Goal: Find contact information: Obtain details needed to contact an individual or organization

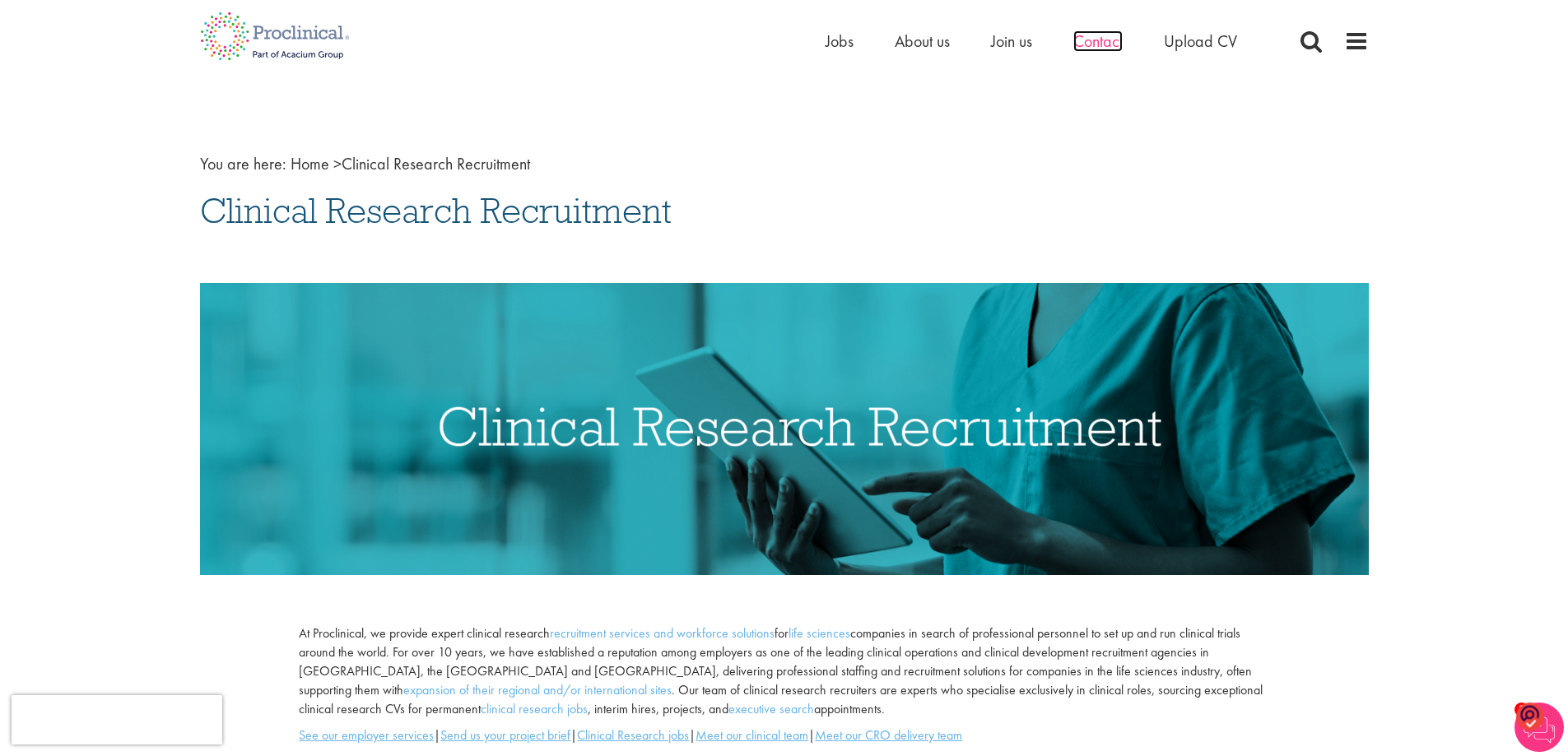
click at [1097, 41] on span "Contact" at bounding box center [1098, 41] width 50 height 21
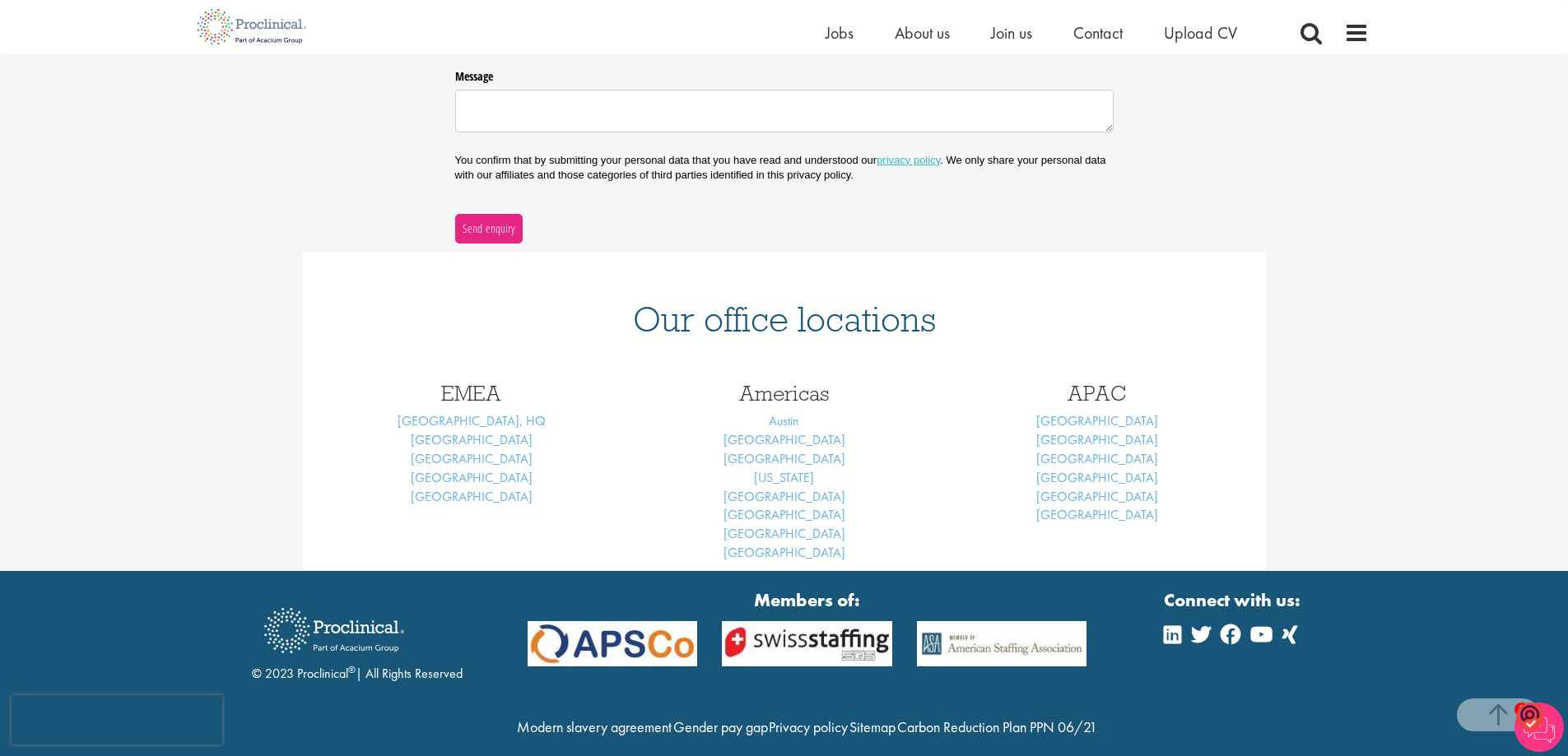
scroll to position [494, 0]
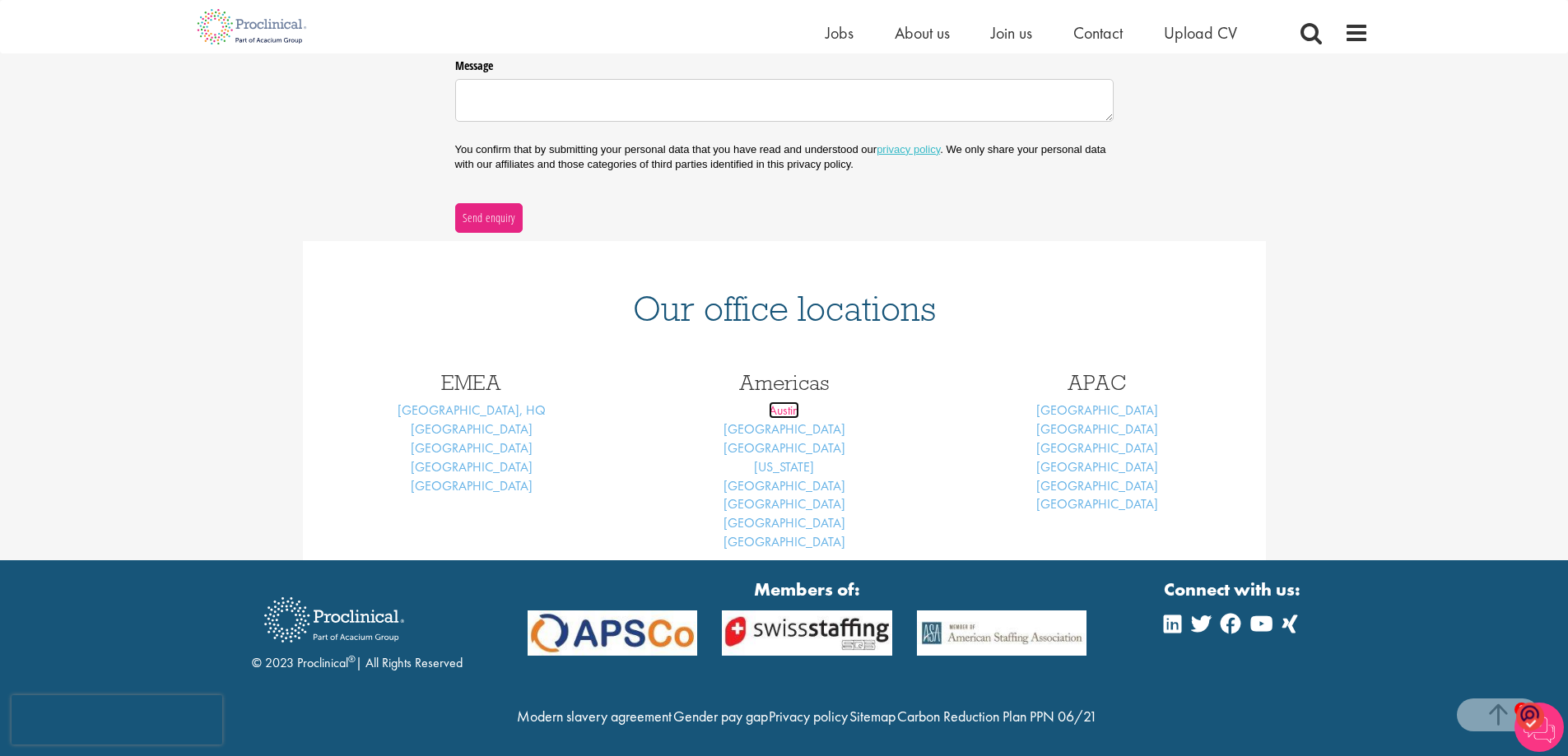
click at [785, 412] on link "Austin" at bounding box center [784, 410] width 30 height 17
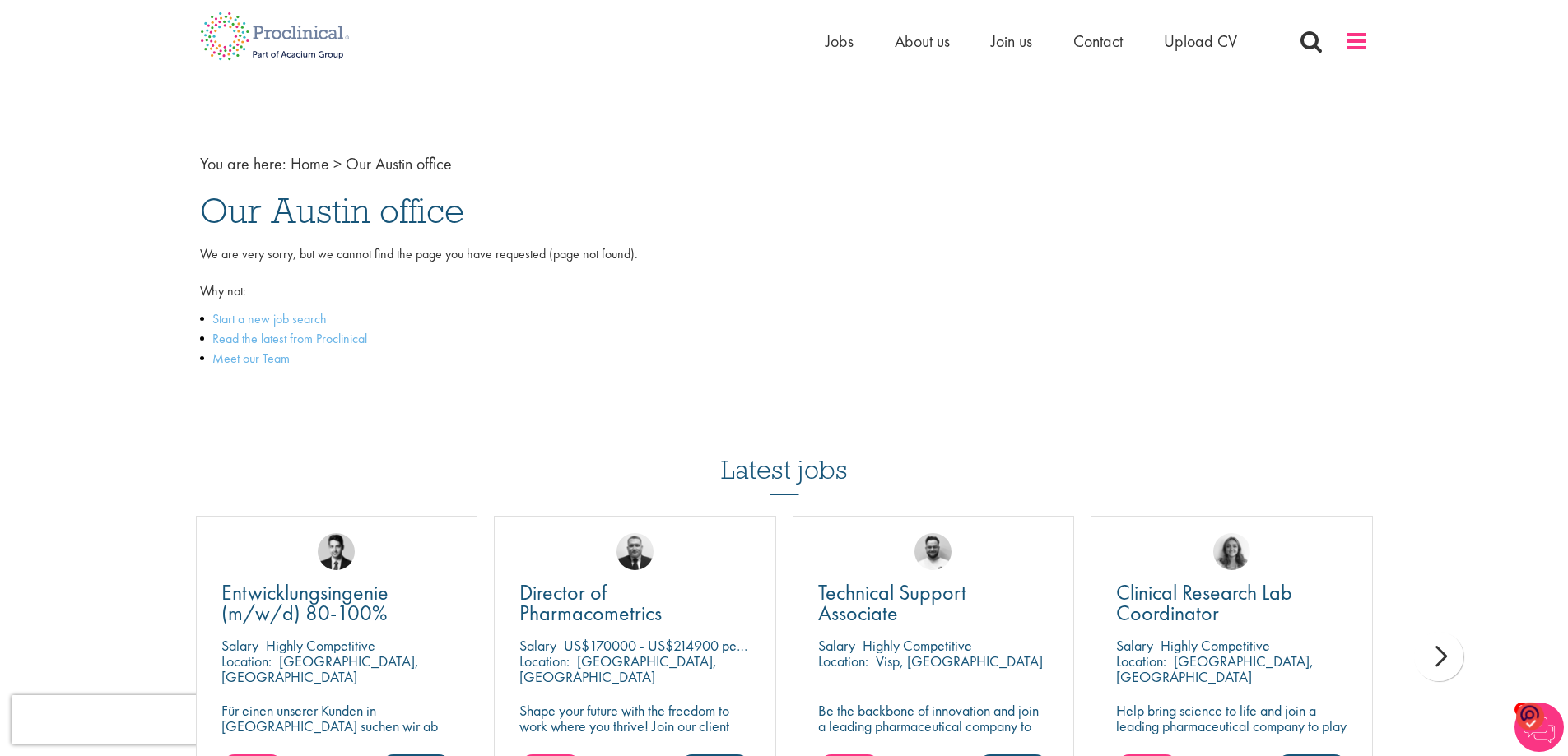
click at [1363, 45] on span at bounding box center [1356, 41] width 25 height 25
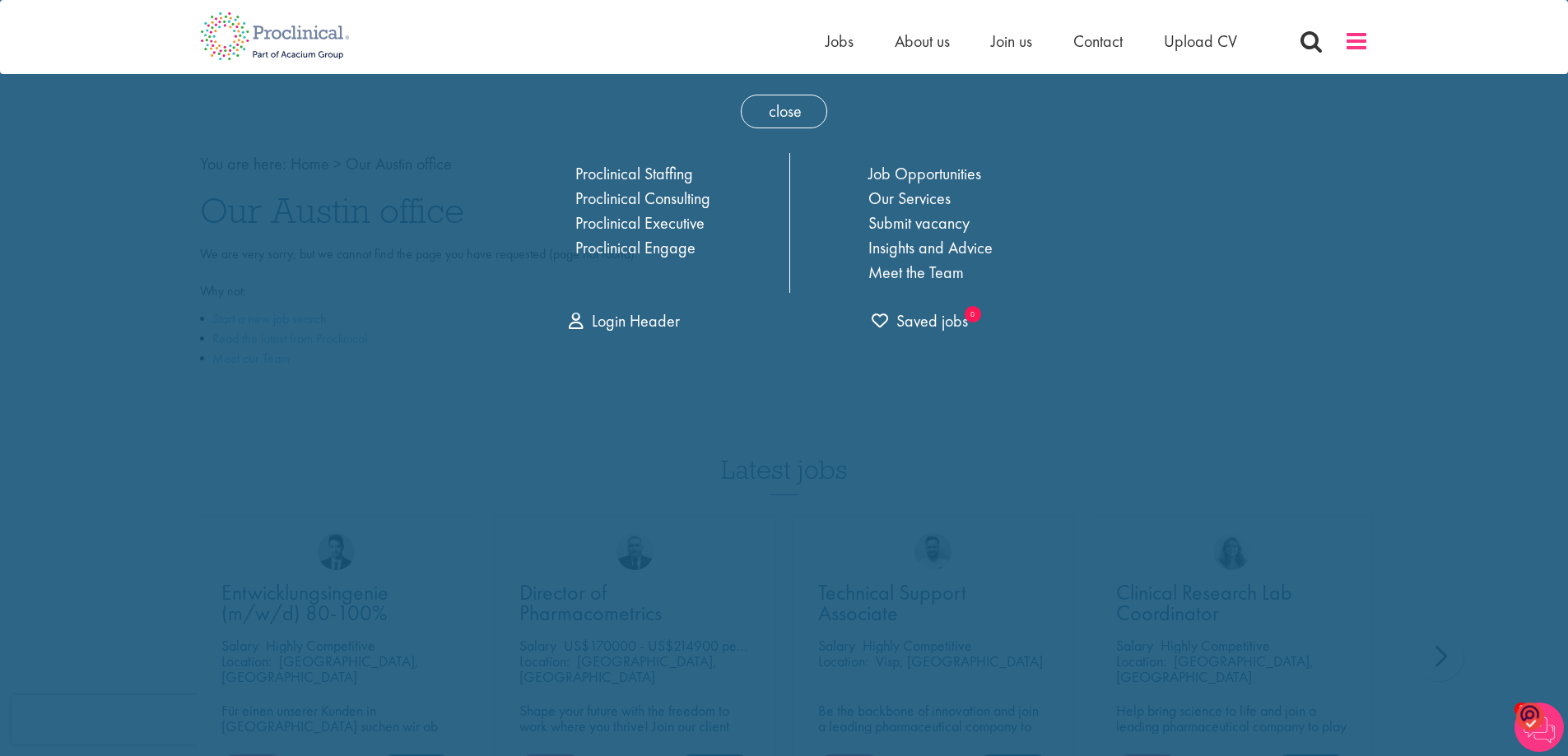
click at [1363, 45] on span at bounding box center [1356, 41] width 25 height 25
click at [1363, 44] on span at bounding box center [1356, 41] width 25 height 25
click at [780, 113] on span "close" at bounding box center [784, 110] width 87 height 33
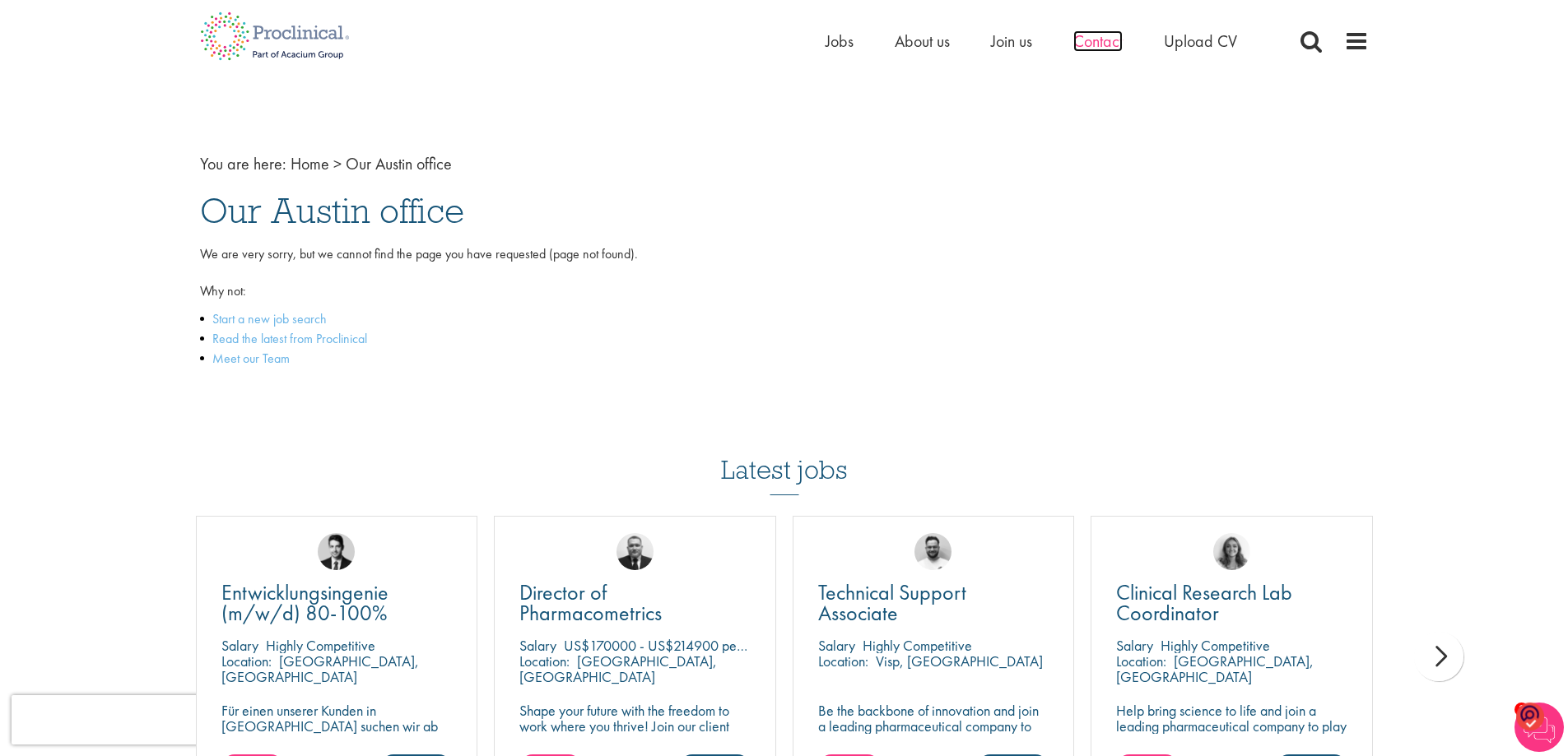
click at [1100, 42] on span "Contact" at bounding box center [1098, 41] width 50 height 21
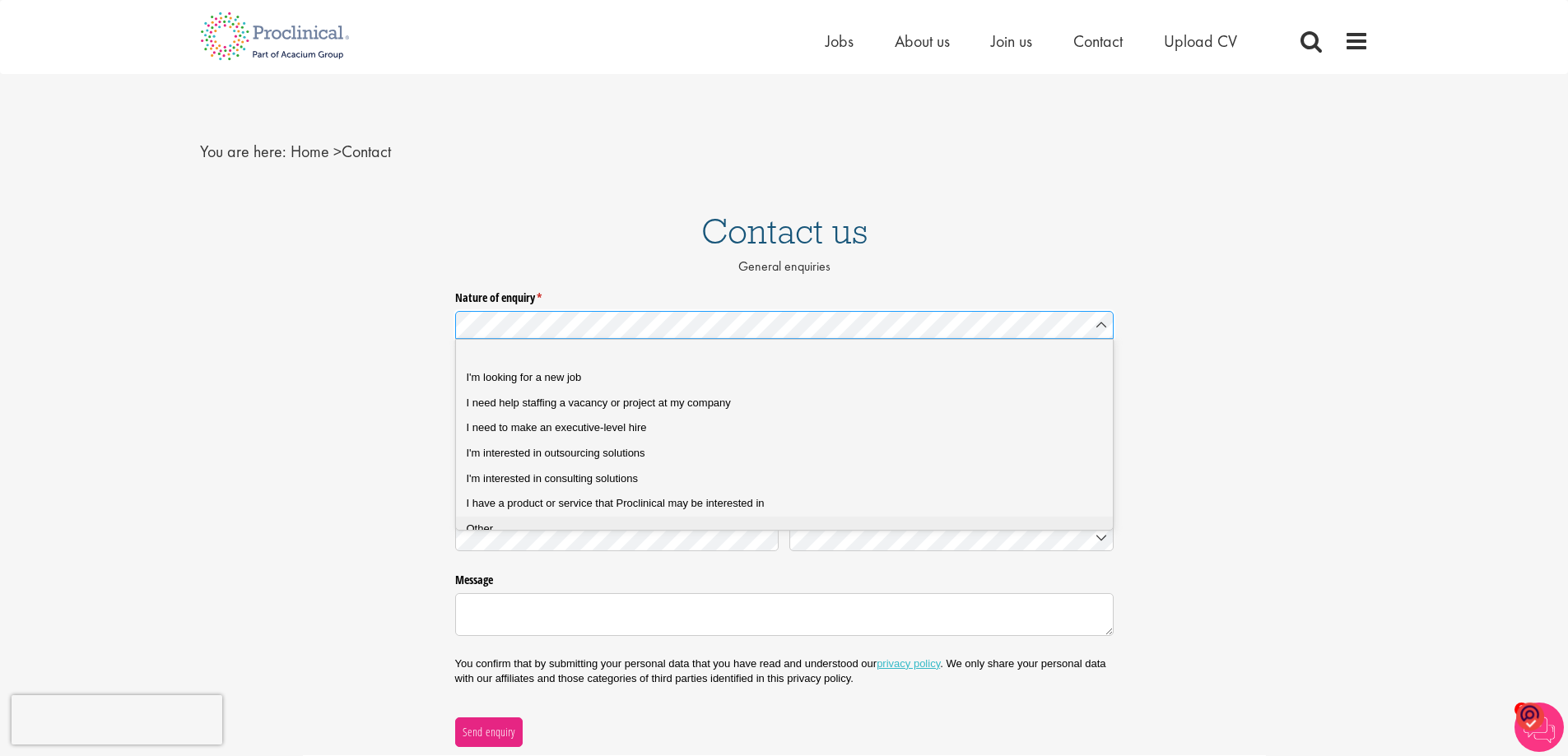
click at [467, 527] on span "Other" at bounding box center [480, 528] width 28 height 12
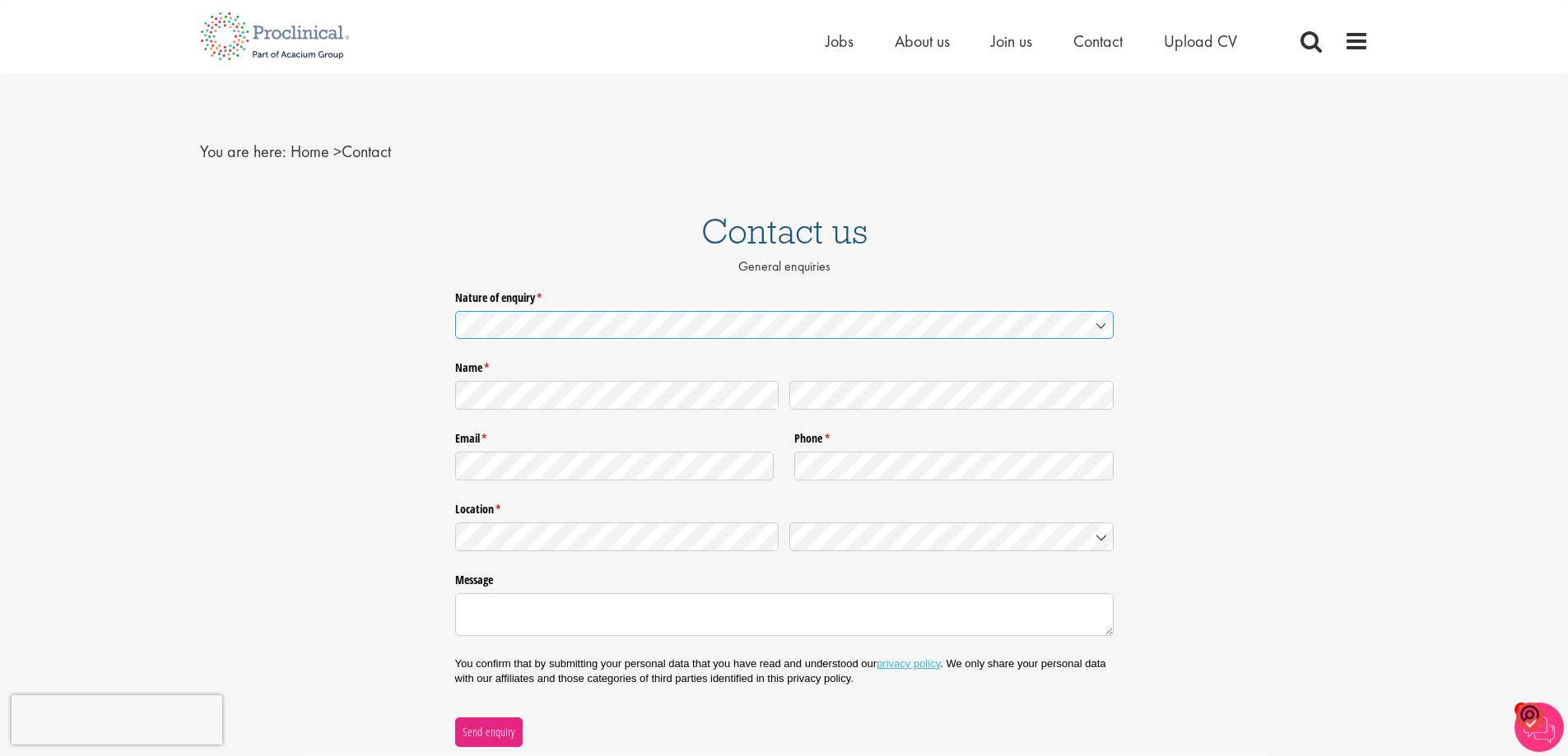
click at [1102, 328] on icon at bounding box center [1102, 326] width 13 height 13
click at [305, 155] on link "Home" at bounding box center [309, 151] width 39 height 21
